Goal: Complete application form: Complete application form

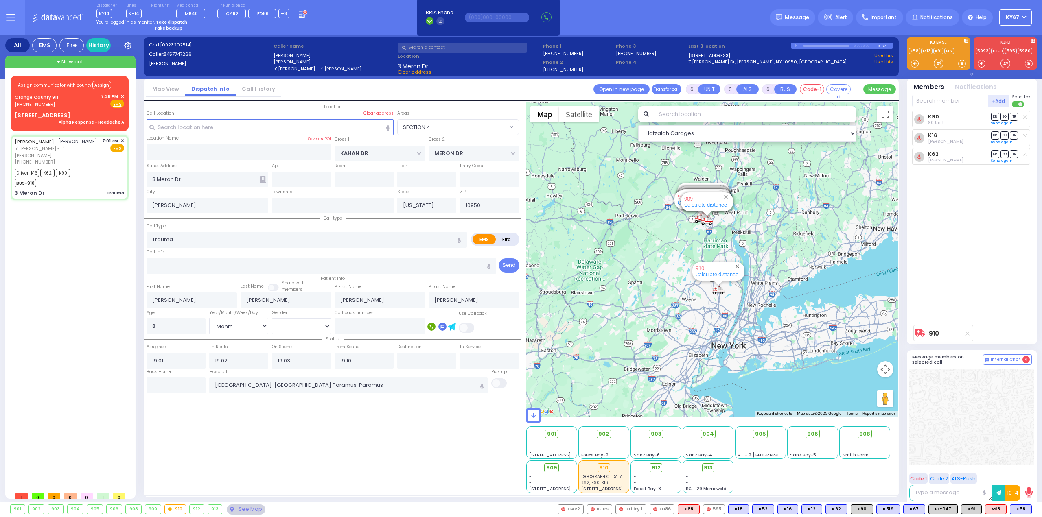
select select "SECTION 4"
select select "Month"
select select "[DEMOGRAPHIC_DATA]"
select select
radio input "true"
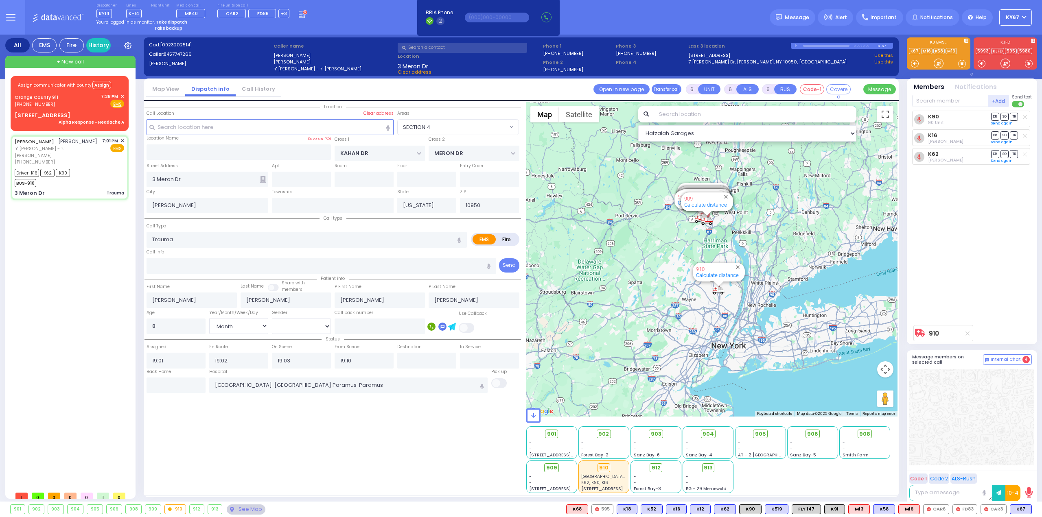
select select "Month"
select select "[DEMOGRAPHIC_DATA]"
radio input "true"
select select "Month"
select select "[DEMOGRAPHIC_DATA]"
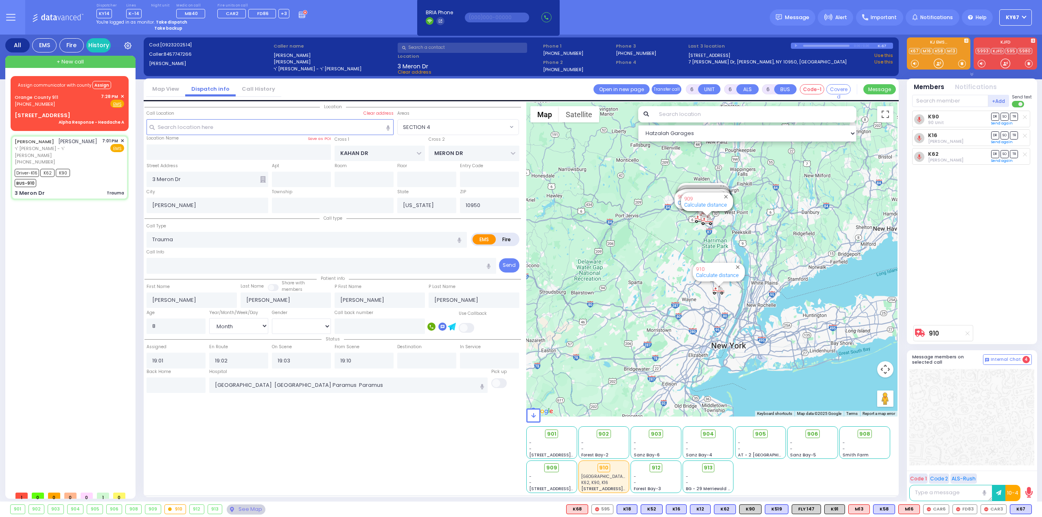
type input "19:47"
select select "SECTION 4"
select select "Hatzalah Garages"
select select
radio input "true"
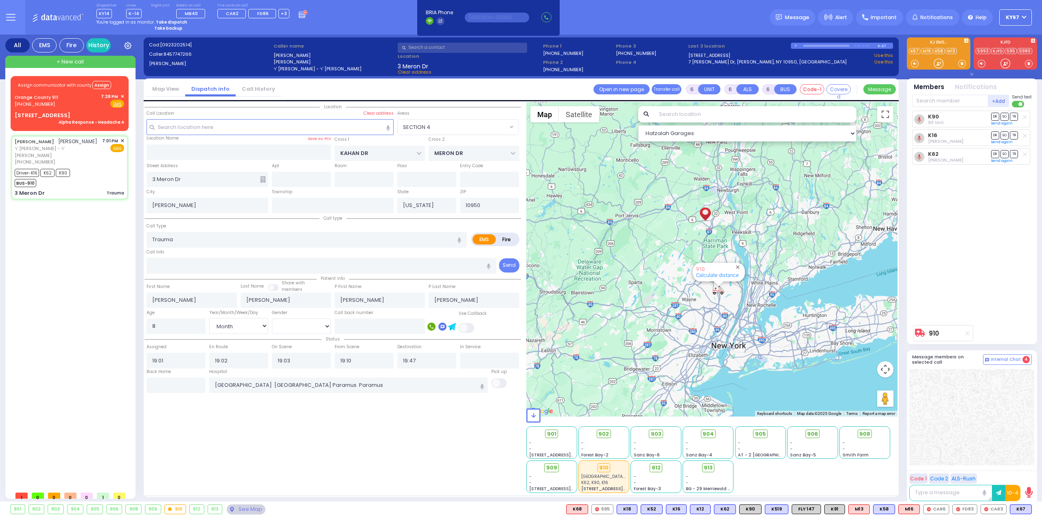
select select "Month"
select select "[DEMOGRAPHIC_DATA]"
select select "SECTION 4"
select select "Hatzalah Garages"
select select
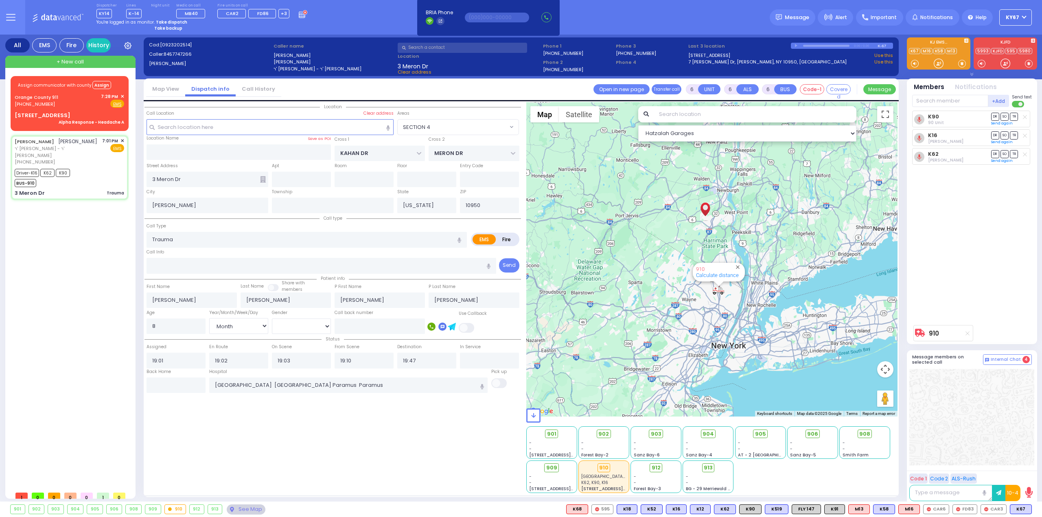
radio input "true"
select select "Month"
select select "[DEMOGRAPHIC_DATA]"
select select "SECTION 4"
select select "Hatzalah Garages"
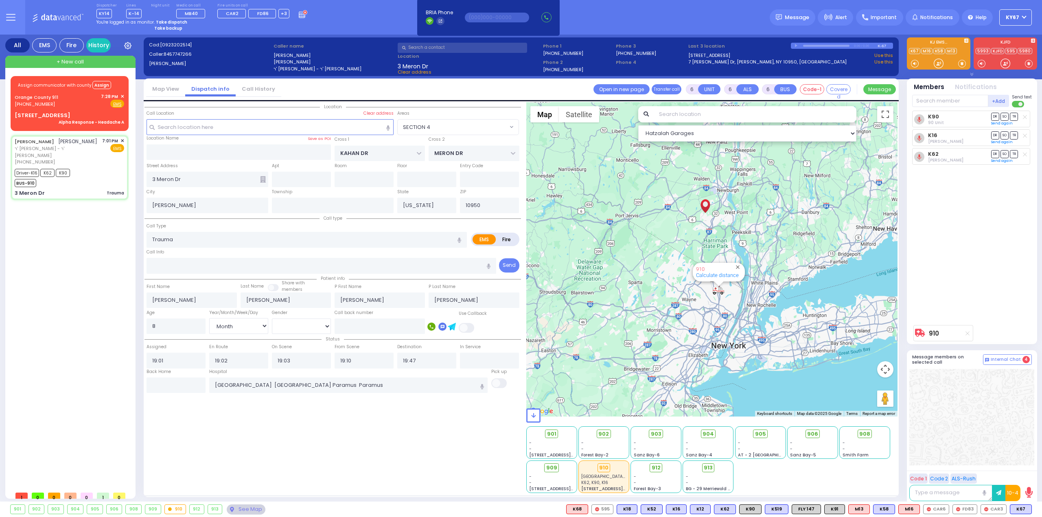
select select
radio input "true"
select select "Month"
select select "[DEMOGRAPHIC_DATA]"
select select "SECTION 4"
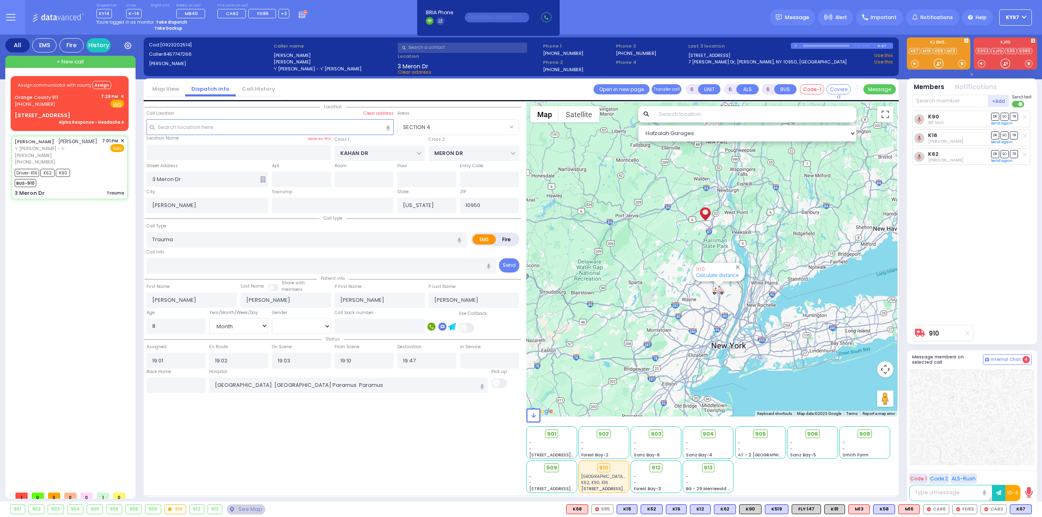
select select "Hatzalah Garages"
select select
radio input "true"
select select "Month"
select select "[DEMOGRAPHIC_DATA]"
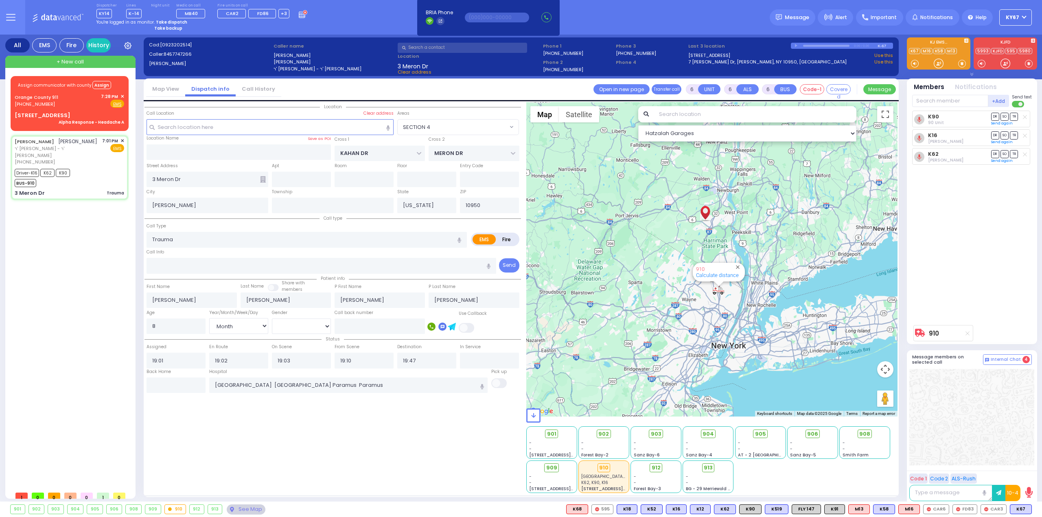
type input "19:53"
select select "SECTION 4"
select select "Hatzalah Garages"
select select
radio input "true"
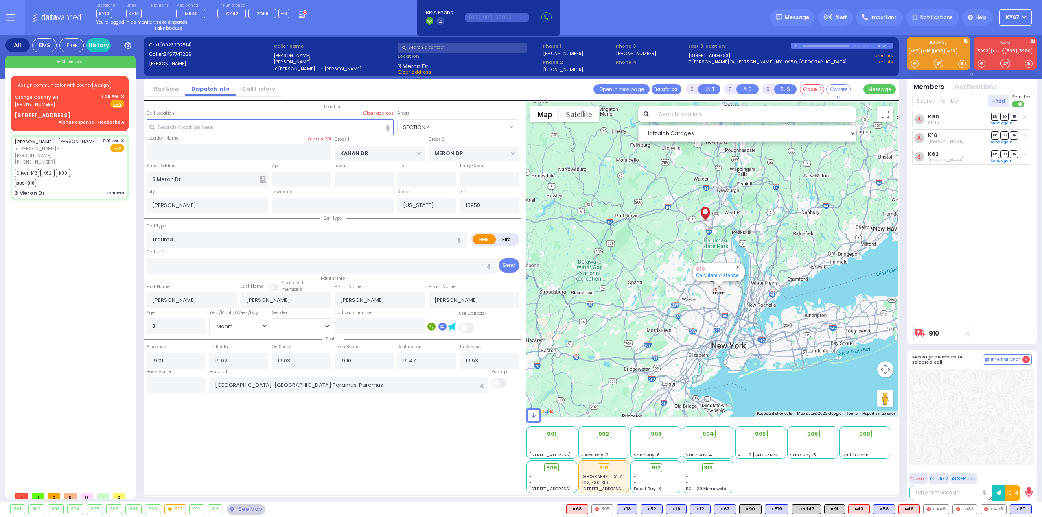
select select "Month"
select select "[DEMOGRAPHIC_DATA]"
select select "SECTION 4"
select select "Hatzalah Garages"
select select
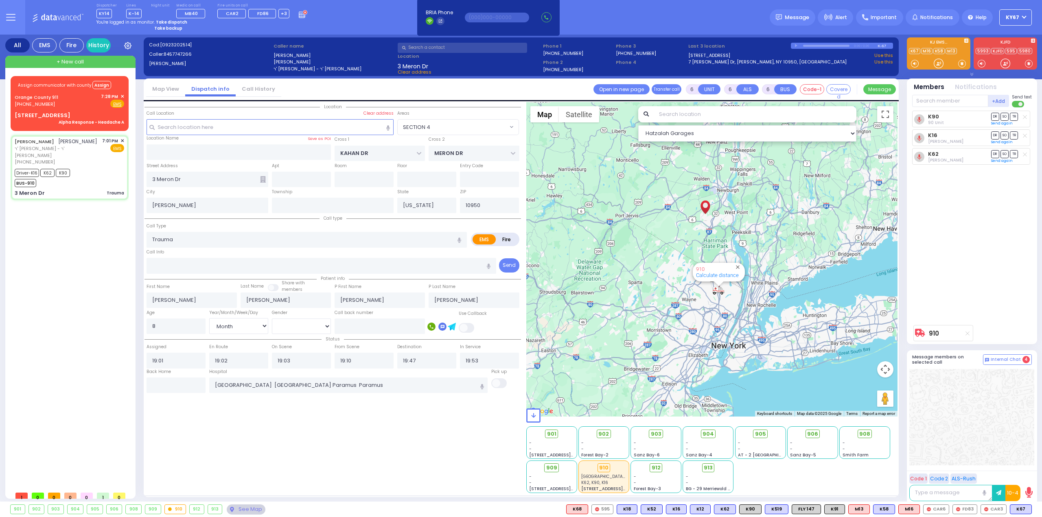
radio input "true"
select select "Month"
select select "[DEMOGRAPHIC_DATA]"
select select "SECTION 4"
select select "Hatzalah Garages"
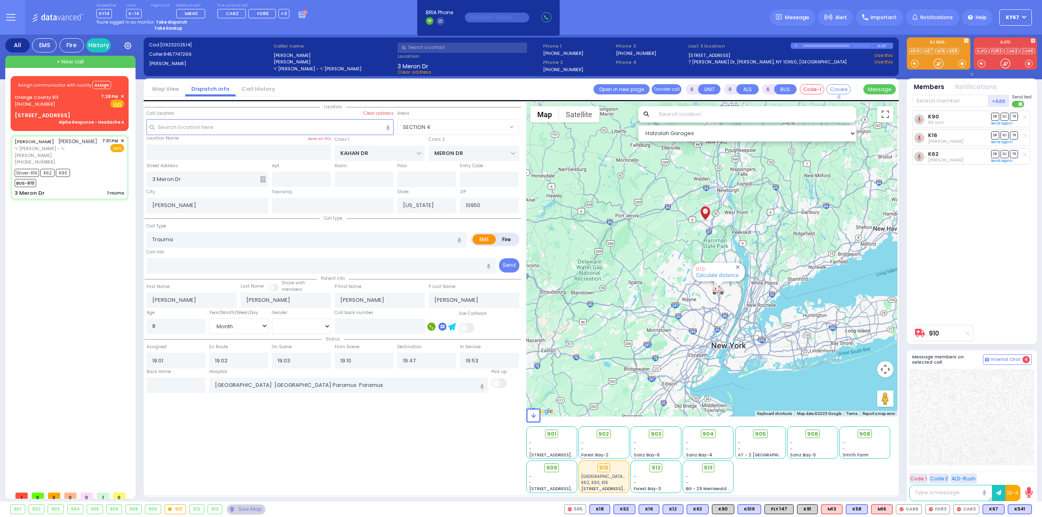
select select
radio input "true"
select select "Month"
select select "[DEMOGRAPHIC_DATA]"
radio input "true"
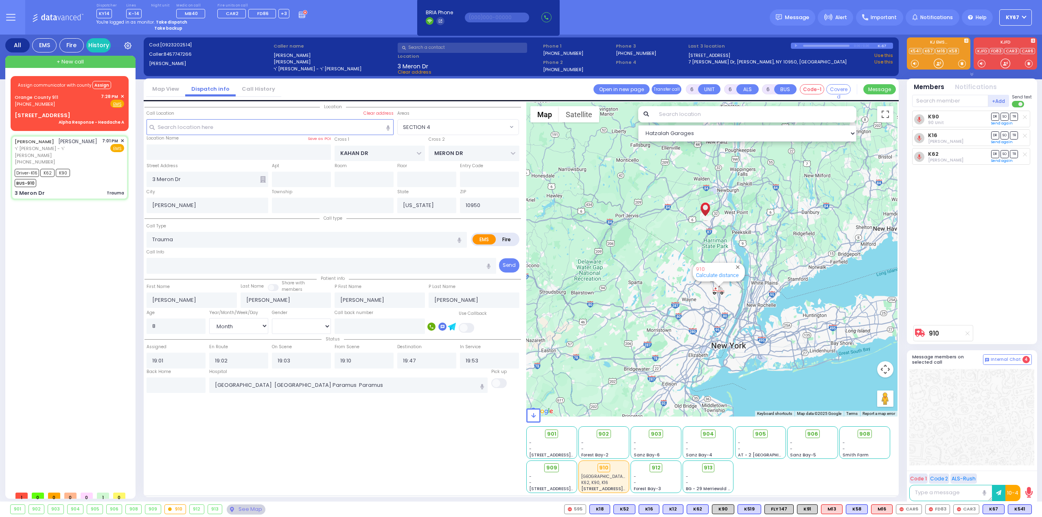
select select "Month"
select select "[DEMOGRAPHIC_DATA]"
select select "SECTION 4"
select select "Hatzalah Garages"
select select
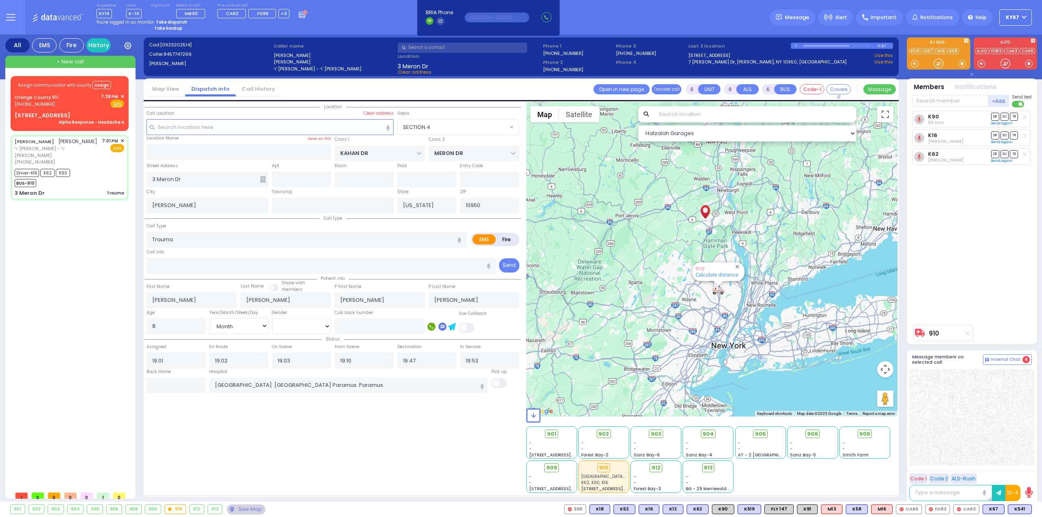
radio input "true"
select select "Month"
select select "[DEMOGRAPHIC_DATA]"
select select "SECTION 4"
select select "Hatzalah Garages"
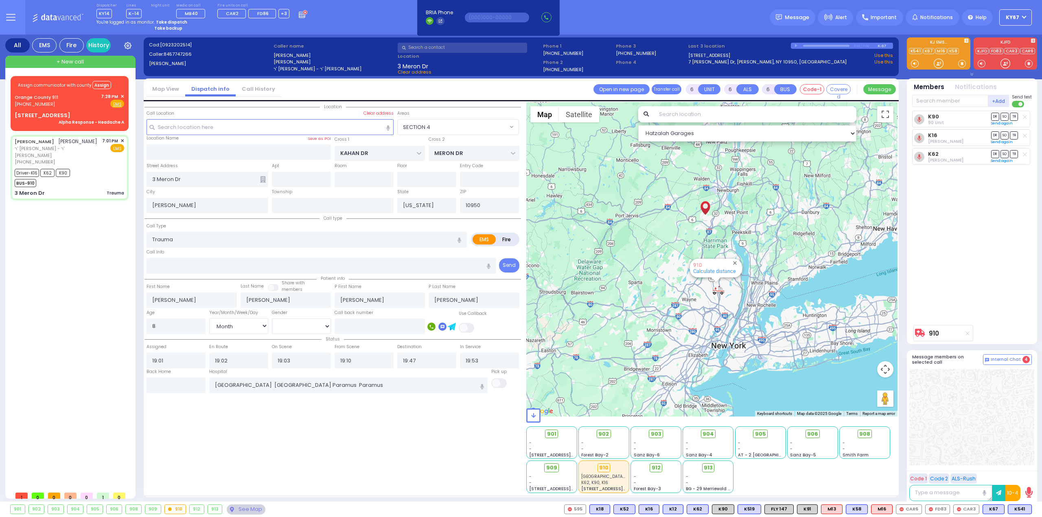
select select
radio input "true"
select select "Month"
select select "[DEMOGRAPHIC_DATA]"
select select "SECTION 4"
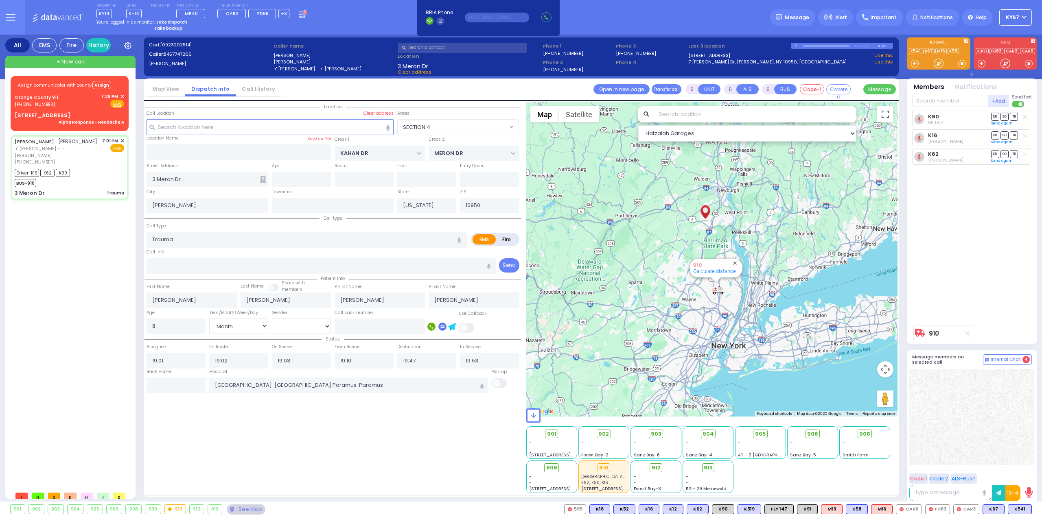
select select "Hatzalah Garages"
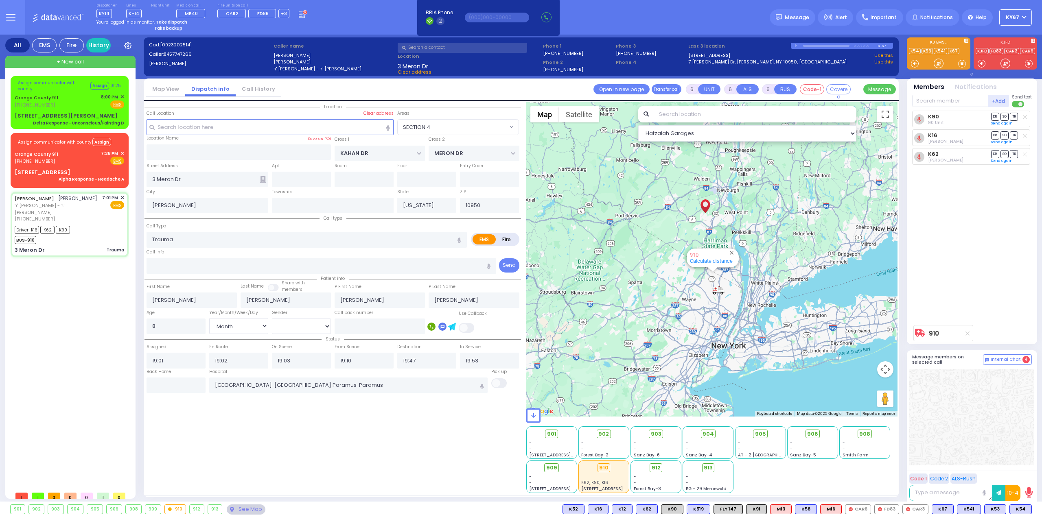
select select
radio input "true"
select select "Month"
select select "[DEMOGRAPHIC_DATA]"
select select "SECTION 4"
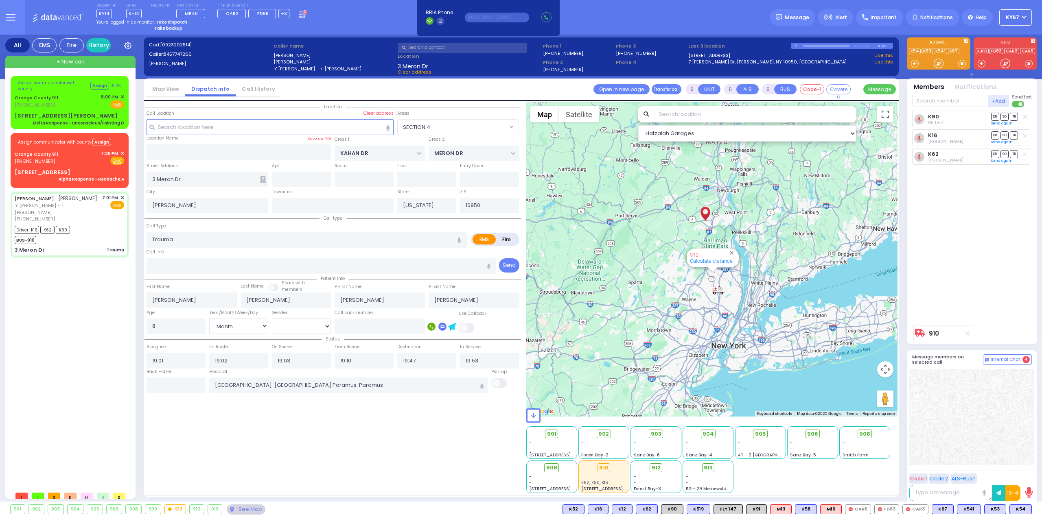
select select "Hatzalah Garages"
select select
radio input "true"
select select "Month"
select select "[DEMOGRAPHIC_DATA]"
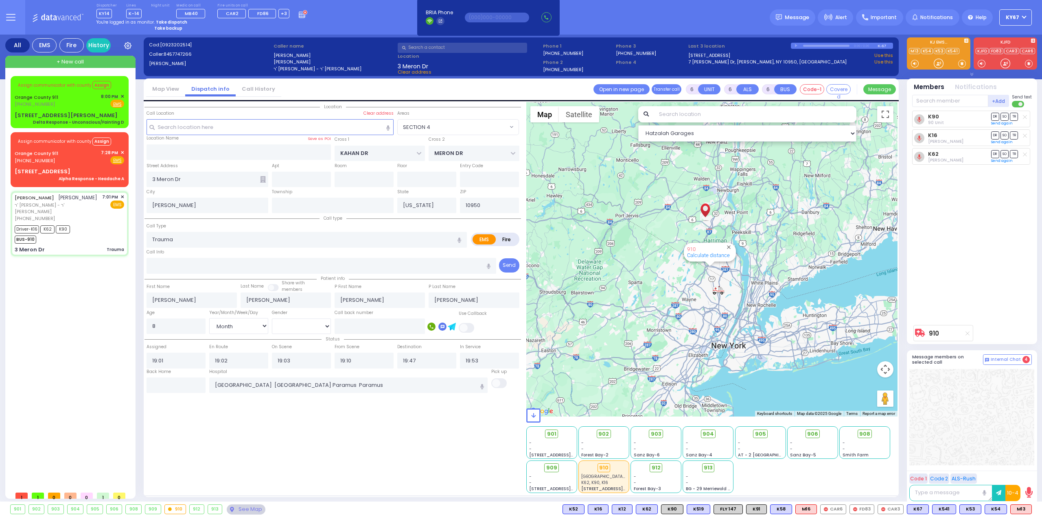
select select "SECTION 4"
select select "Hatzalah Garages"
